Goal: Transaction & Acquisition: Obtain resource

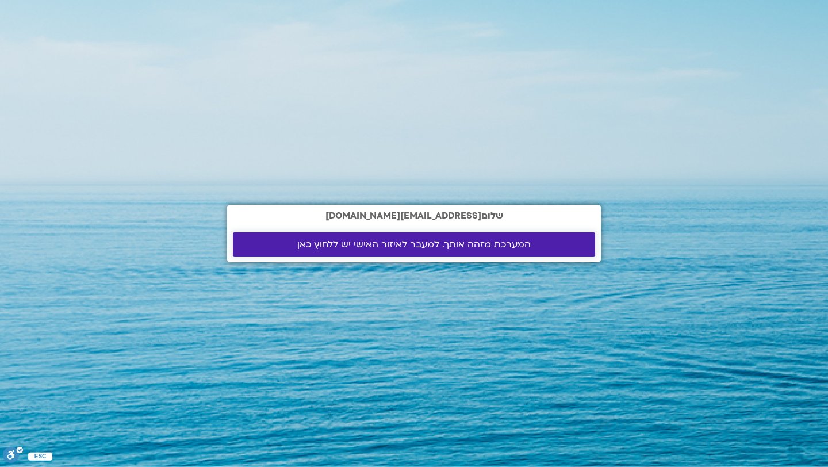
click at [420, 246] on span "המערכת מזהה אותך. למעבר לאיזור האישי יש ללחוץ כאן" at bounding box center [413, 244] width 233 height 10
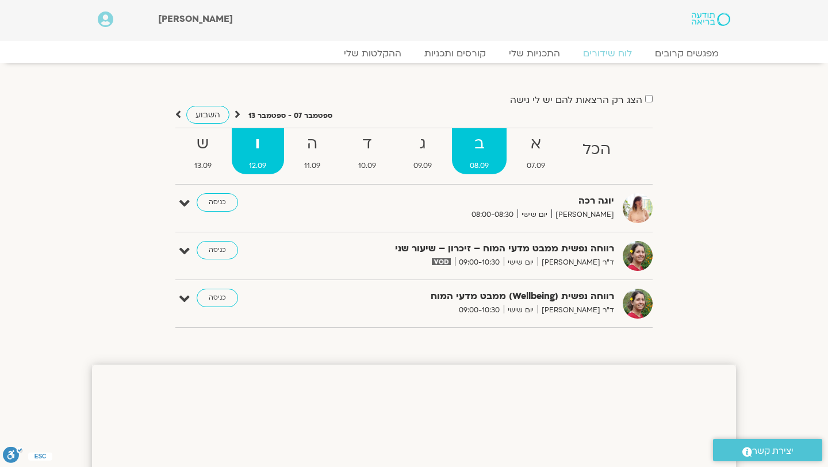
click at [485, 158] on link "ב 08.09" at bounding box center [479, 151] width 55 height 46
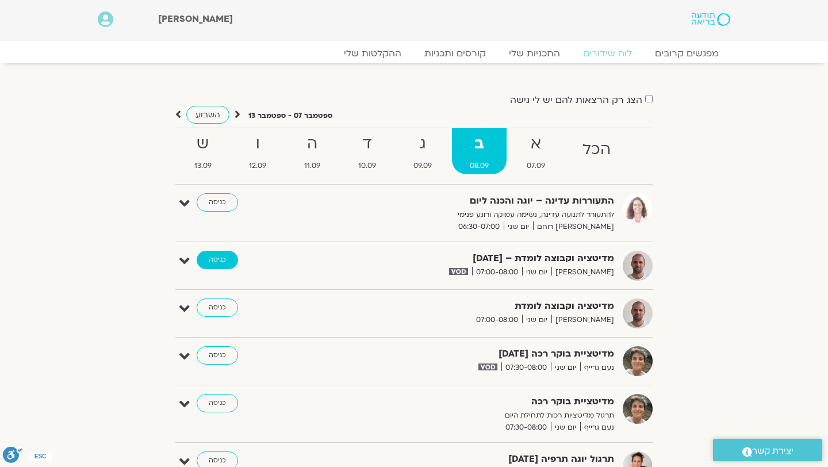
click at [213, 258] on link "כניסה" at bounding box center [217, 260] width 41 height 18
